Goal: Transaction & Acquisition: Purchase product/service

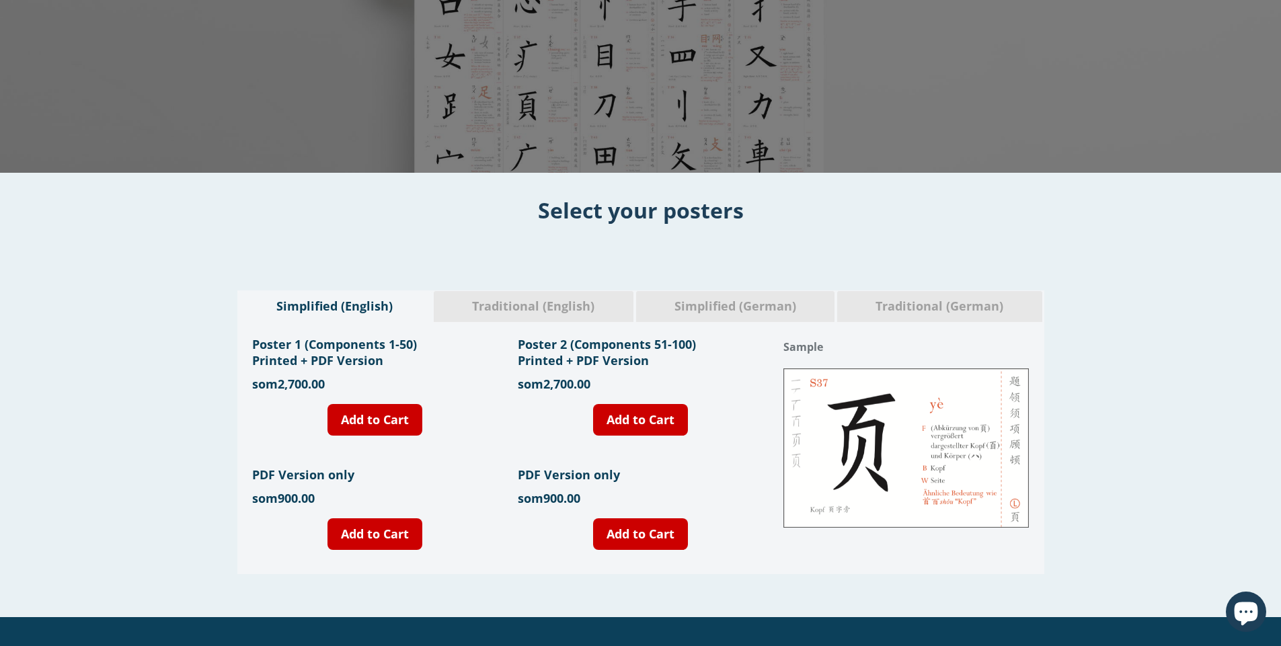
scroll to position [314, 0]
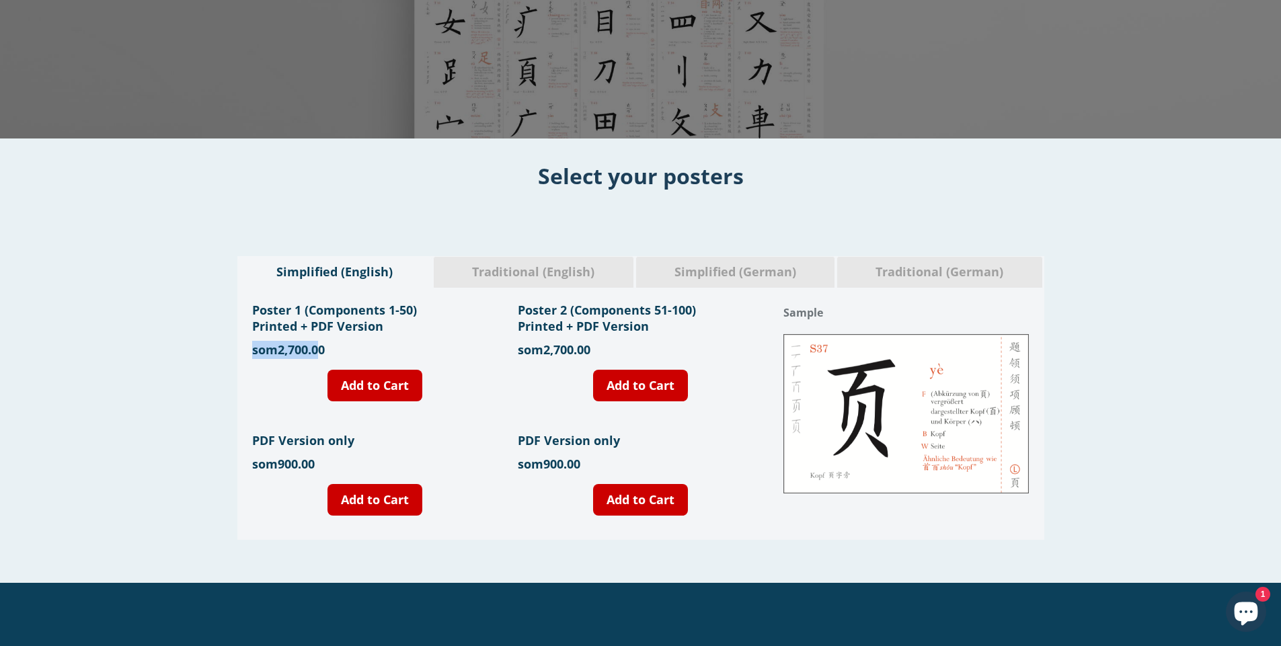
drag, startPoint x: 320, startPoint y: 352, endPoint x: 231, endPoint y: 349, distance: 88.8
click at [231, 349] on div "Simplified (English) Traditional (English) Simplified (German) Traditional (Ger…" at bounding box center [640, 398] width 1281 height 284
drag, startPoint x: 311, startPoint y: 463, endPoint x: 222, endPoint y: 460, distance: 88.8
click at [227, 460] on div "Simplified (English) Traditional (English) Simplified (German) Traditional (Ger…" at bounding box center [640, 398] width 1281 height 284
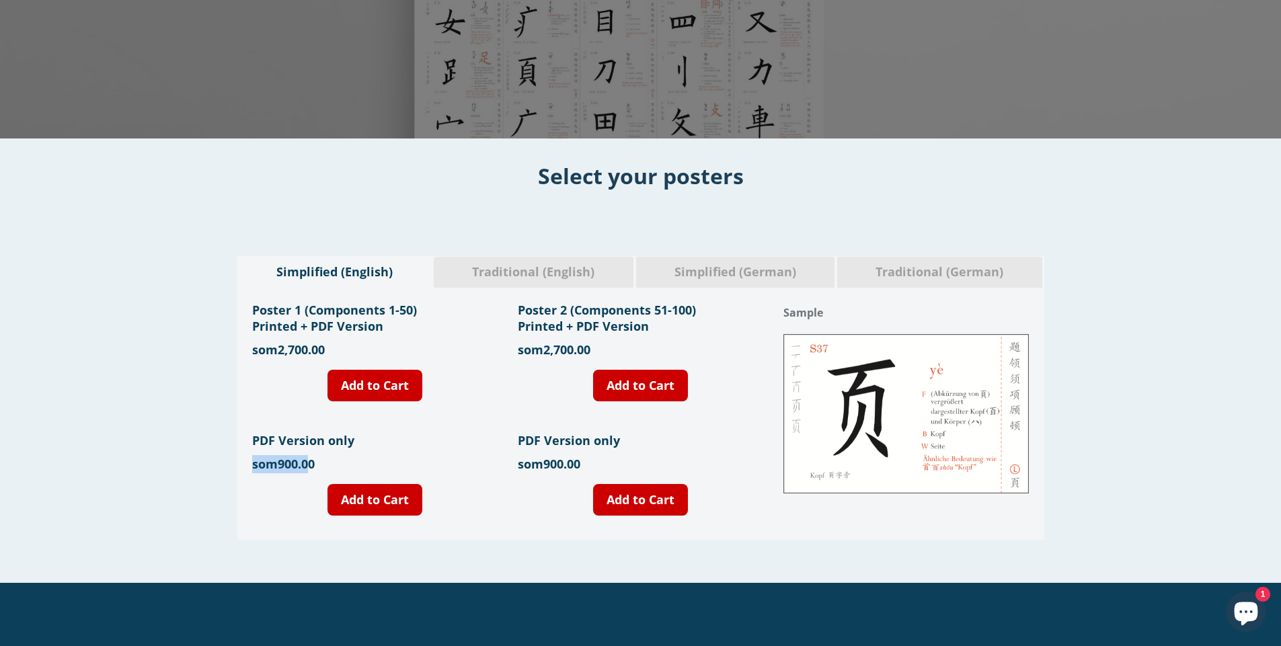
click at [222, 460] on div "Simplified (English) Traditional (English) Simplified (German) Traditional (Ger…" at bounding box center [640, 398] width 1281 height 284
click at [633, 386] on link "Add to Cart" at bounding box center [640, 386] width 95 height 32
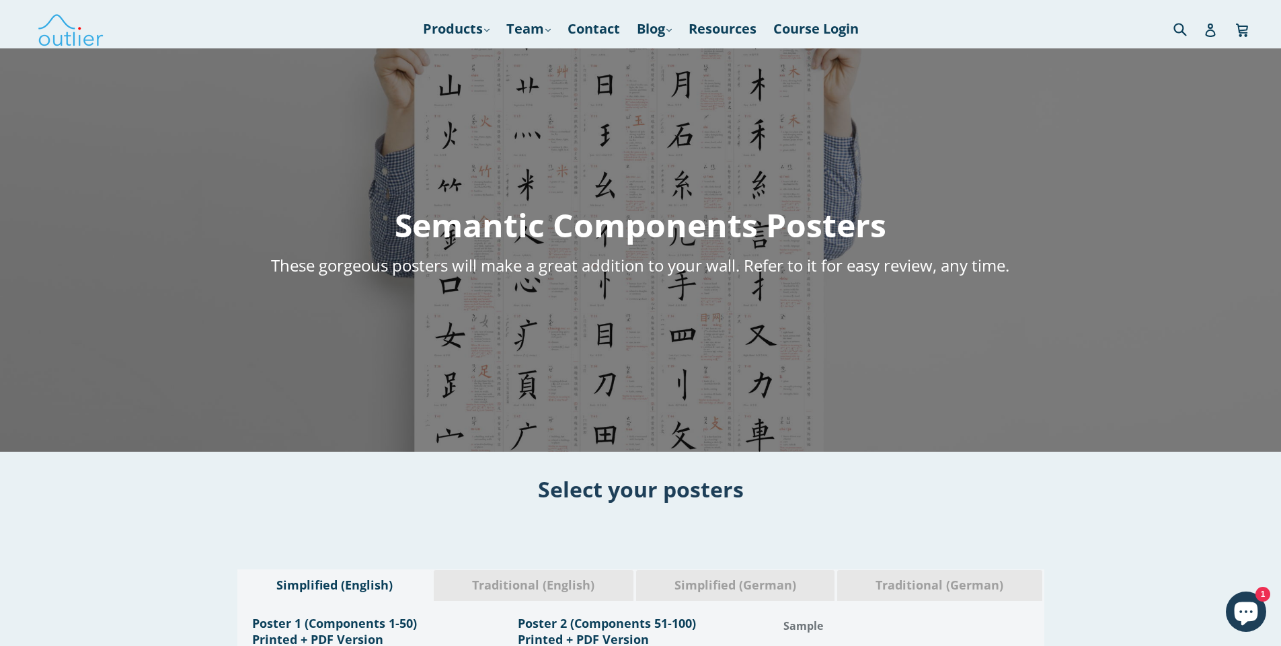
scroll to position [0, 0]
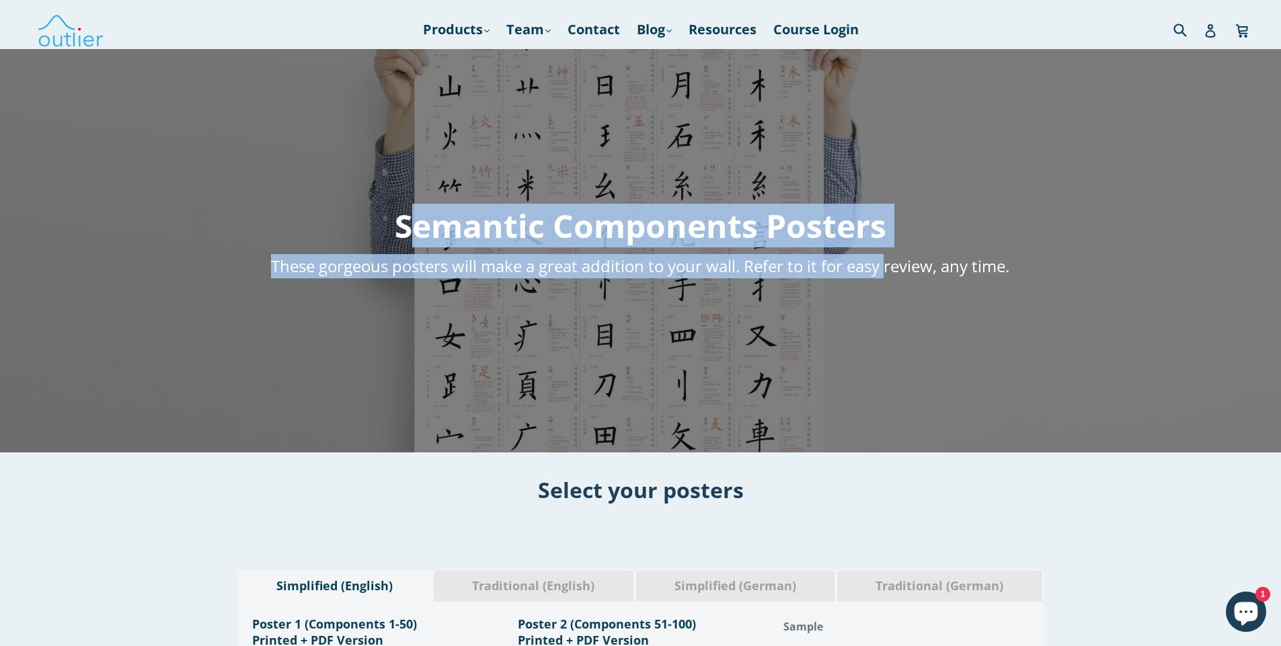
drag, startPoint x: 390, startPoint y: 236, endPoint x: 875, endPoint y: 249, distance: 485.0
click at [882, 247] on div "Semantic Components Posters These gorgeous posters will make a great addition t…" at bounding box center [641, 251] width 841 height 95
click at [836, 251] on div "Semantic Components Posters These gorgeous posters will make a great addition t…" at bounding box center [641, 251] width 841 height 95
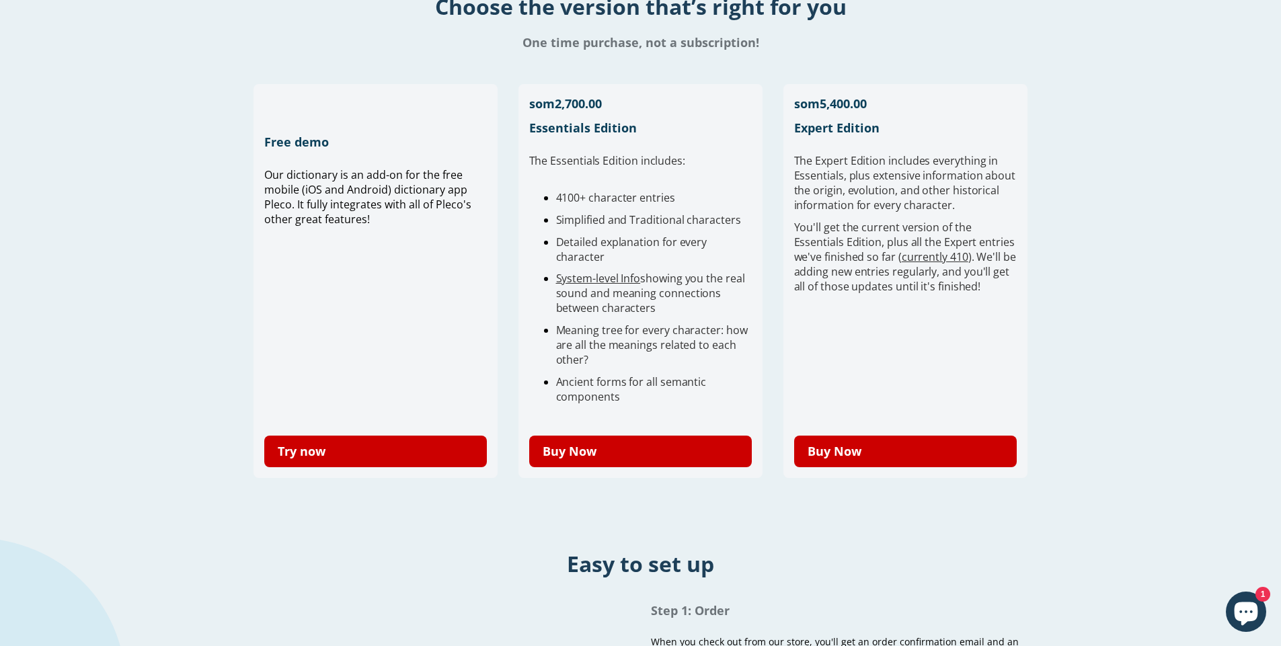
scroll to position [314, 0]
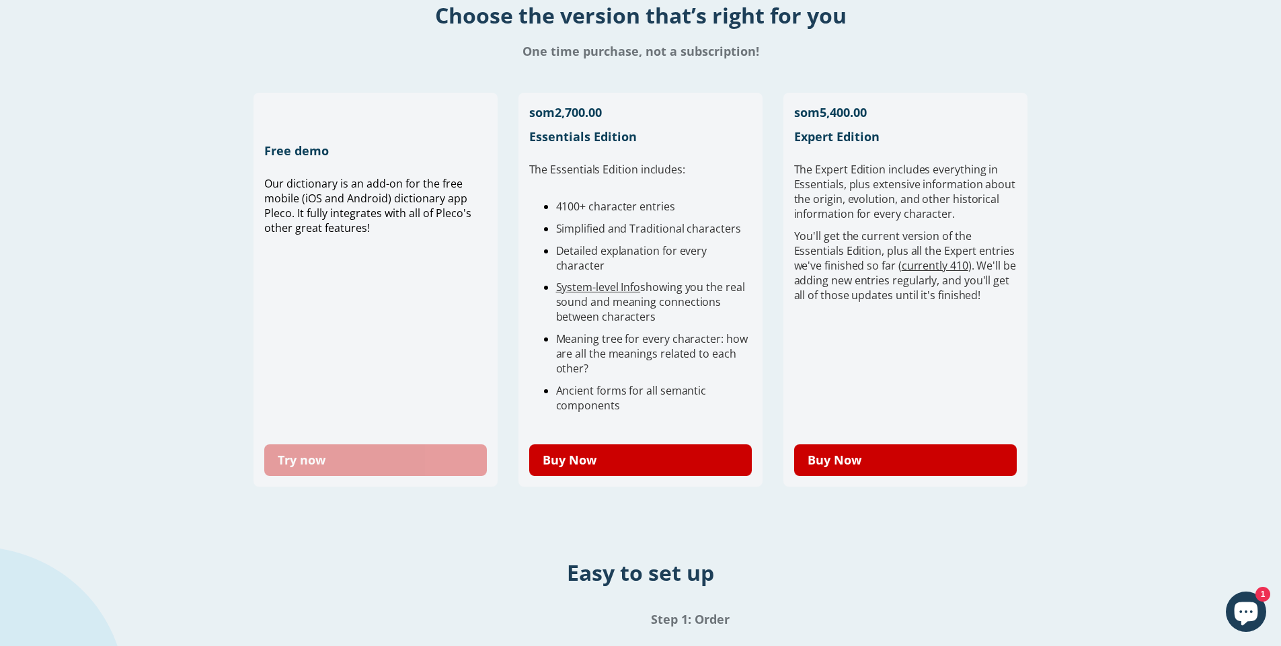
click at [362, 461] on link "Try now" at bounding box center [375, 460] width 223 height 32
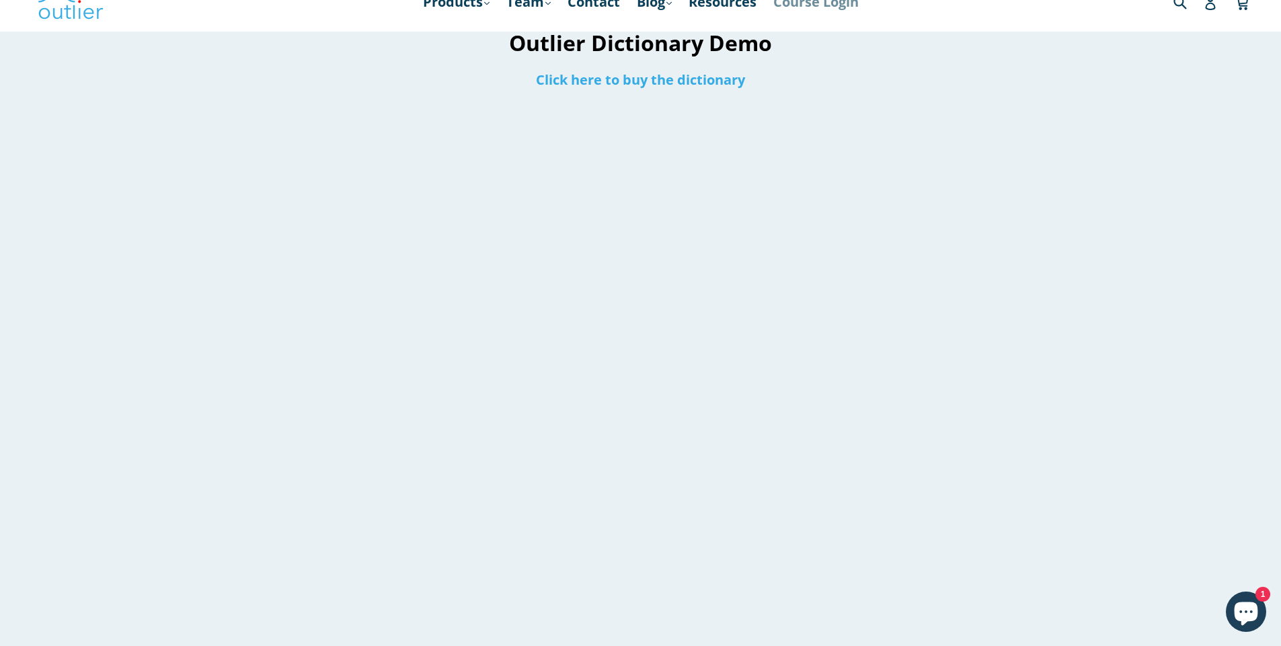
scroll to position [27, 0]
